Goal: Navigation & Orientation: Find specific page/section

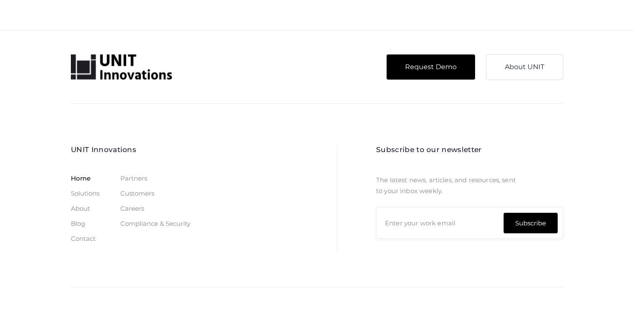
scroll to position [2541, 0]
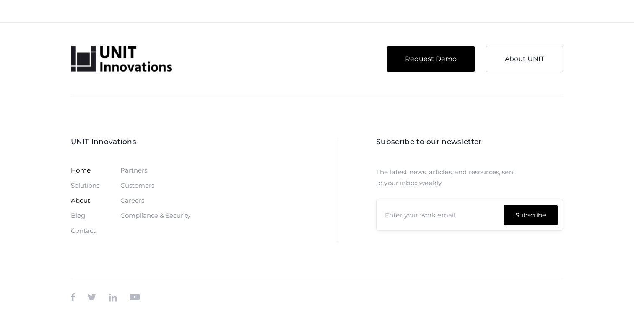
click at [88, 202] on link "About" at bounding box center [80, 201] width 19 height 7
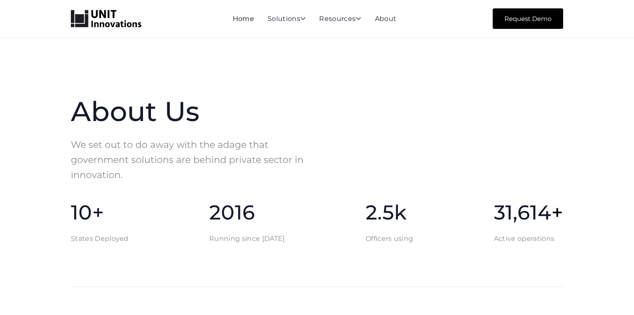
click at [241, 21] on link "Home" at bounding box center [243, 19] width 21 height 8
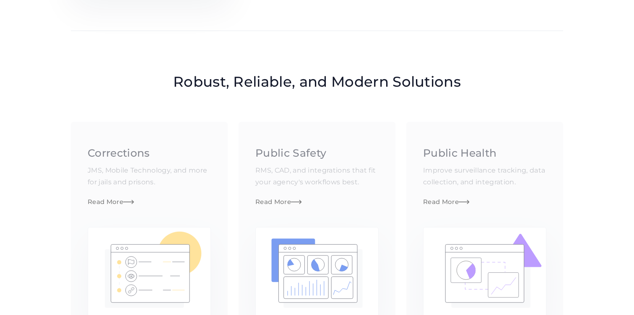
scroll to position [560, 0]
